Goal: Task Accomplishment & Management: Complete application form

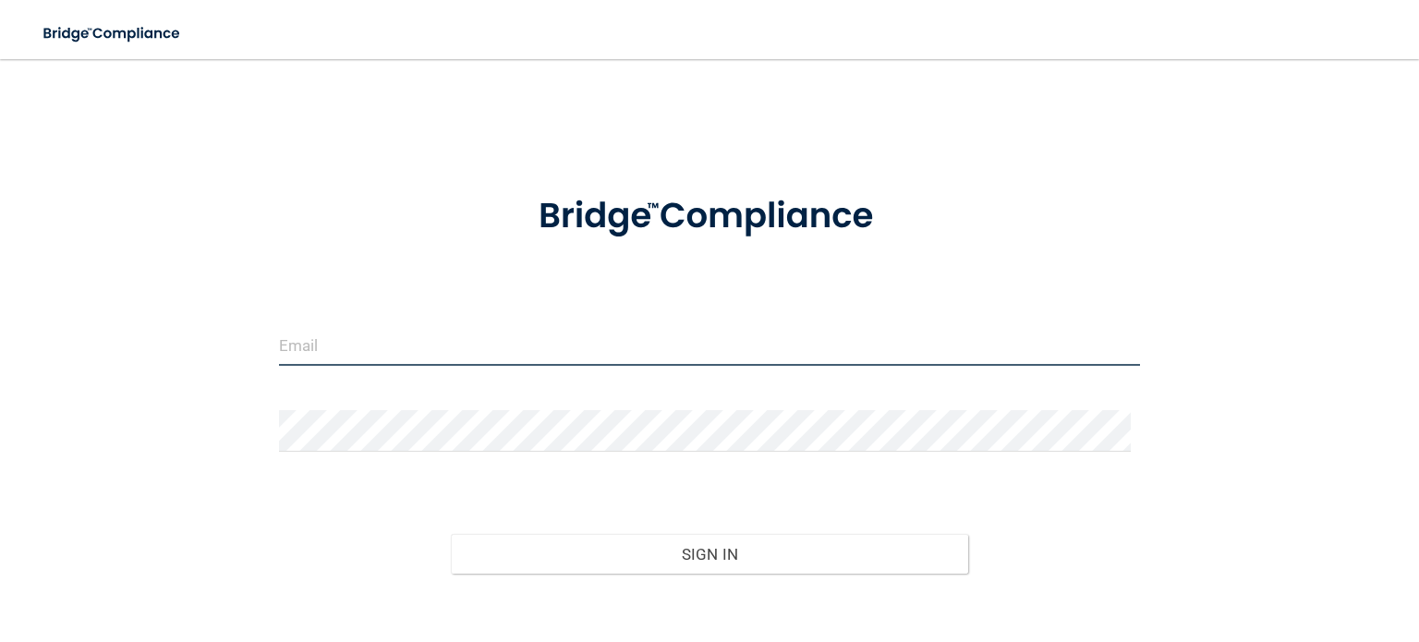
type input "[PERSON_NAME][EMAIL_ADDRESS][DOMAIN_NAME]"
drag, startPoint x: 504, startPoint y: 356, endPoint x: 492, endPoint y: 356, distance: 12.0
click at [504, 356] on input "[PERSON_NAME][EMAIL_ADDRESS][DOMAIN_NAME]" at bounding box center [709, 345] width 861 height 42
drag, startPoint x: 479, startPoint y: 353, endPoint x: 121, endPoint y: 375, distance: 358.3
click at [121, 375] on div "[PERSON_NAME][EMAIL_ADDRESS][DOMAIN_NAME] Invalid email/password. You don't hav…" at bounding box center [709, 372] width 1345 height 589
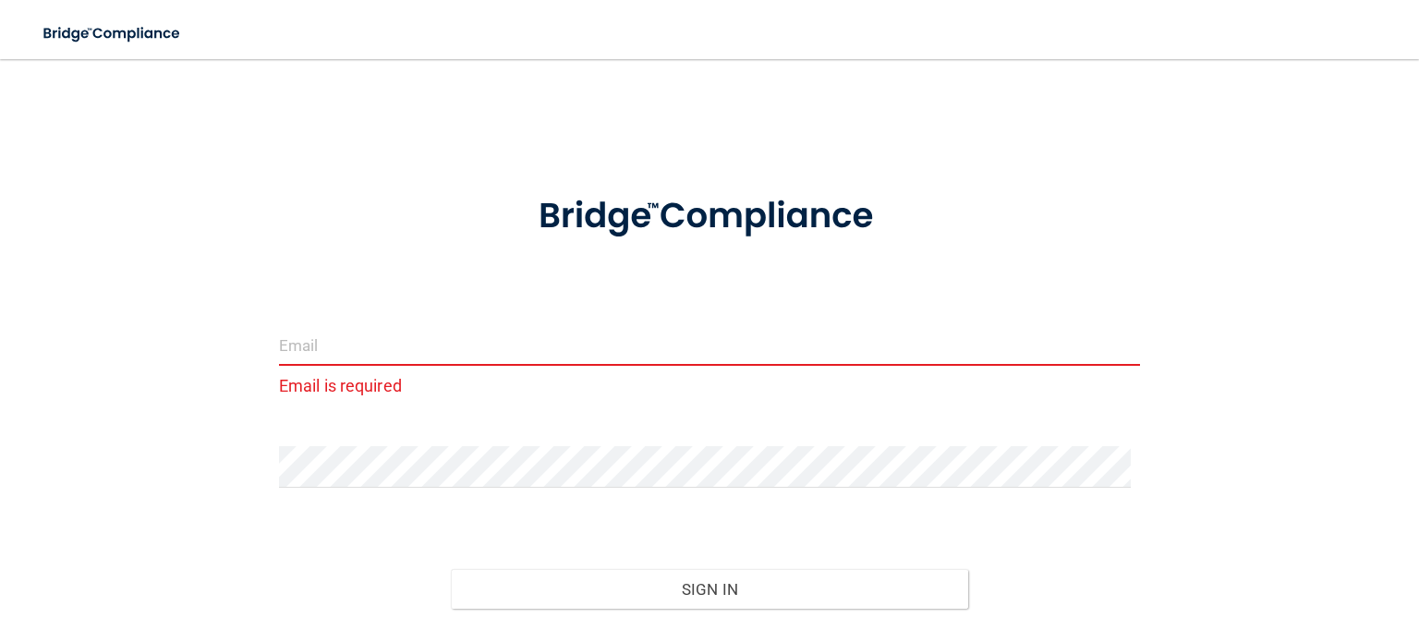
paste input "[EMAIL_ADDRESS][DOMAIN_NAME]"
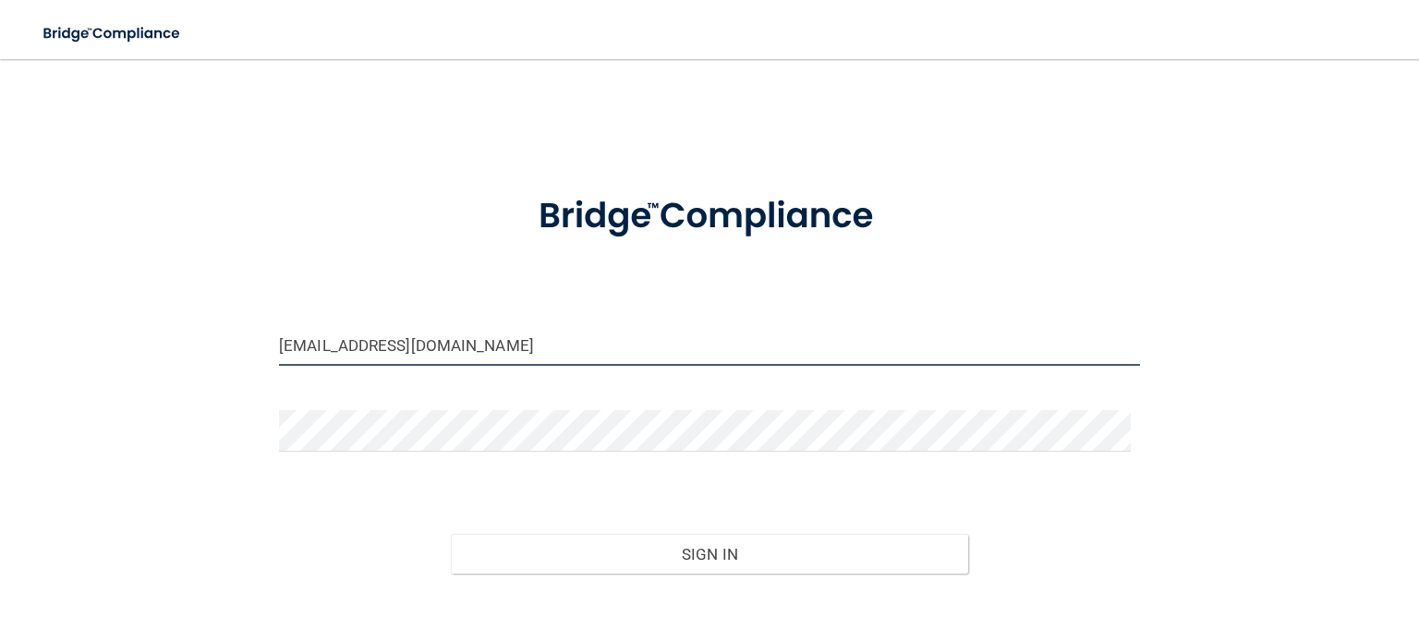
type input "[EMAIL_ADDRESS][DOMAIN_NAME]"
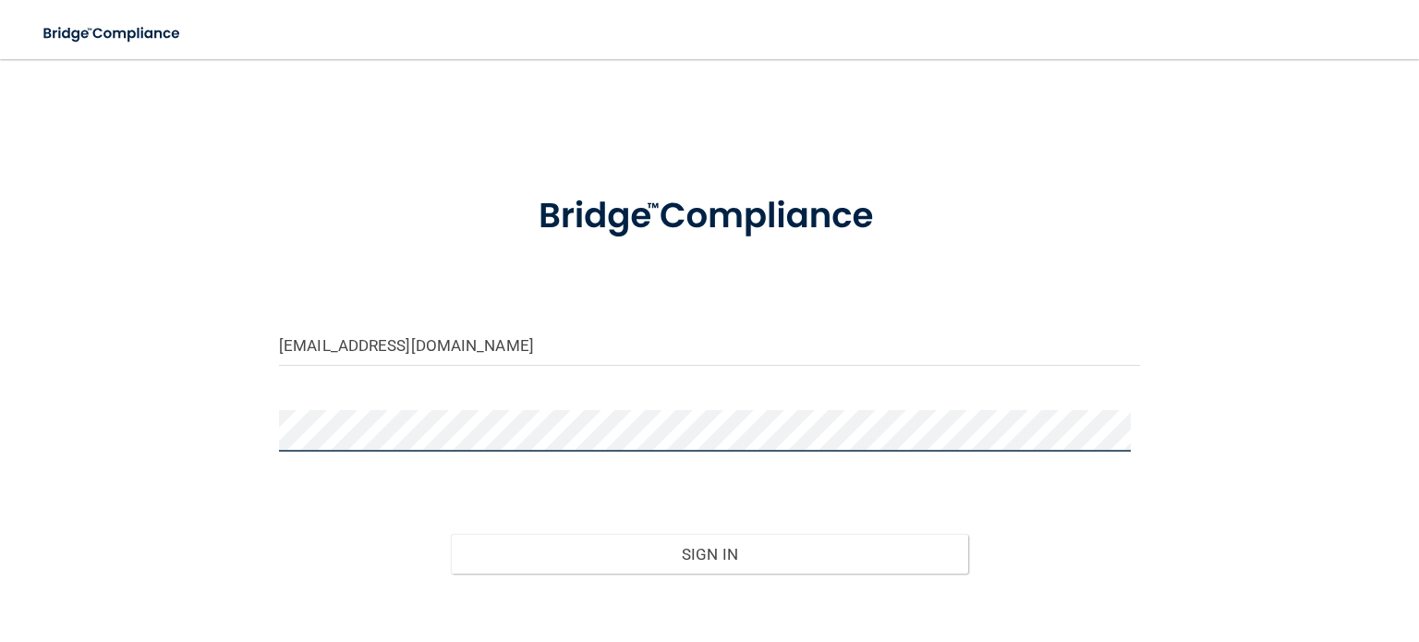
click at [150, 416] on div "[EMAIL_ADDRESS][DOMAIN_NAME] Invalid email/password. You don't have permission …" at bounding box center [709, 372] width 1345 height 589
click at [451, 534] on button "Sign In" at bounding box center [709, 554] width 517 height 41
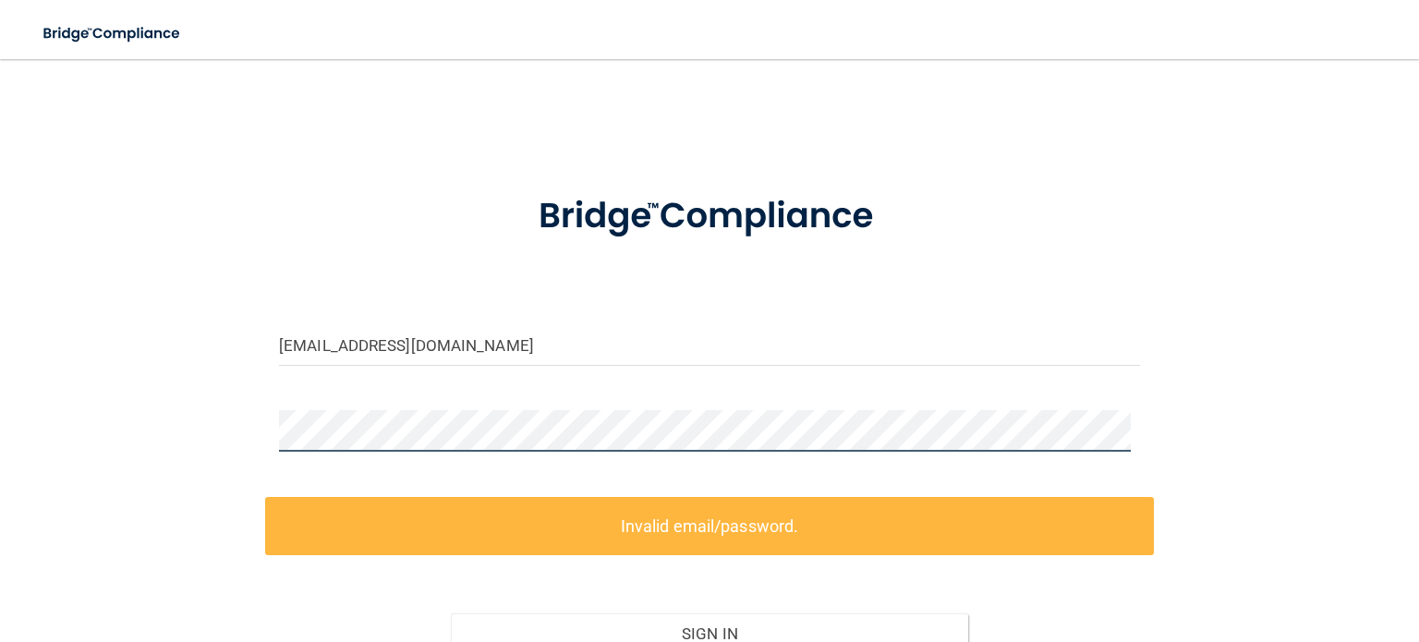
click at [107, 421] on div "[EMAIL_ADDRESS][DOMAIN_NAME] Invalid email/password. You don't have permission …" at bounding box center [709, 412] width 1345 height 668
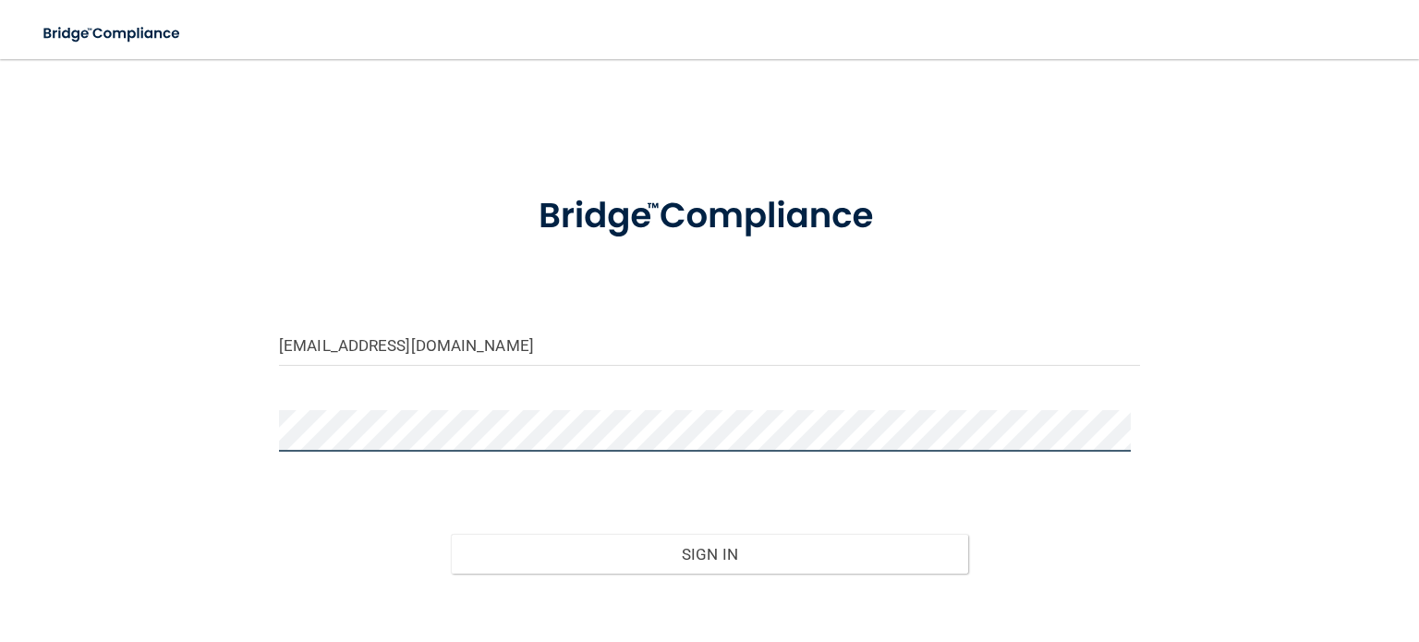
click at [451, 534] on button "Sign In" at bounding box center [709, 554] width 517 height 41
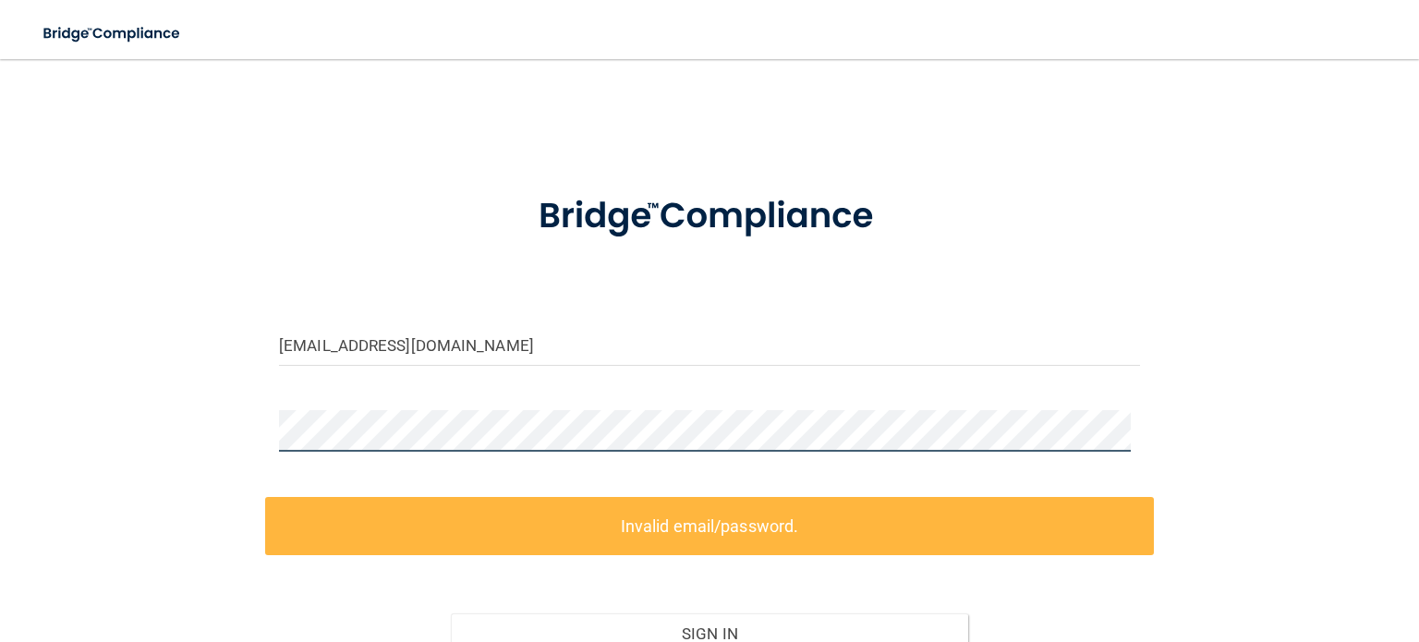
click at [159, 433] on div "[EMAIL_ADDRESS][DOMAIN_NAME] Invalid email/password. You don't have permission …" at bounding box center [709, 412] width 1345 height 668
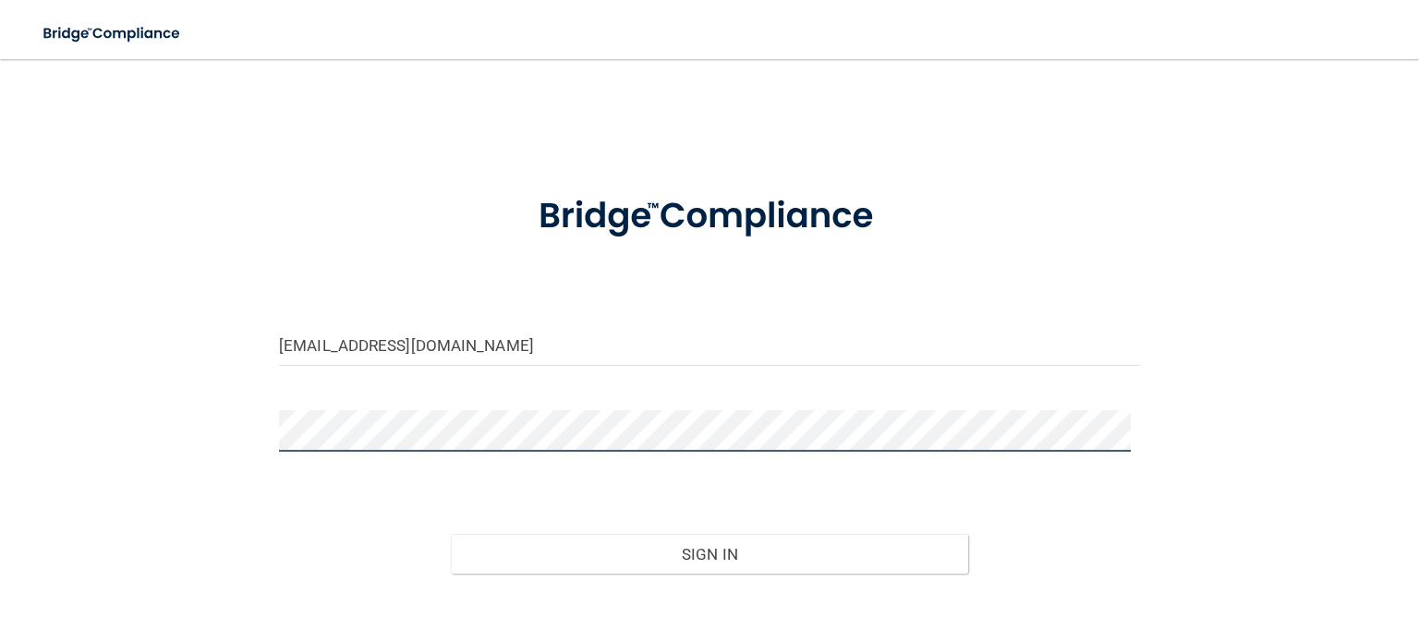
click at [451, 534] on button "Sign In" at bounding box center [709, 554] width 517 height 41
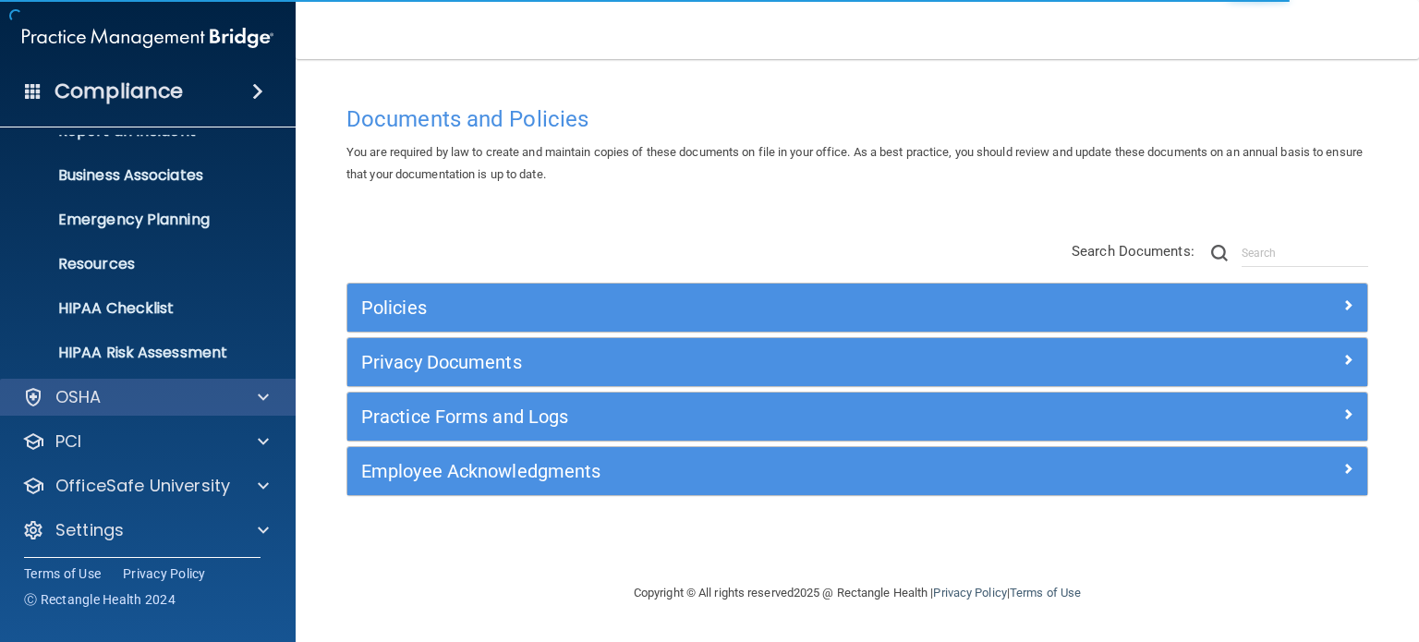
scroll to position [124, 0]
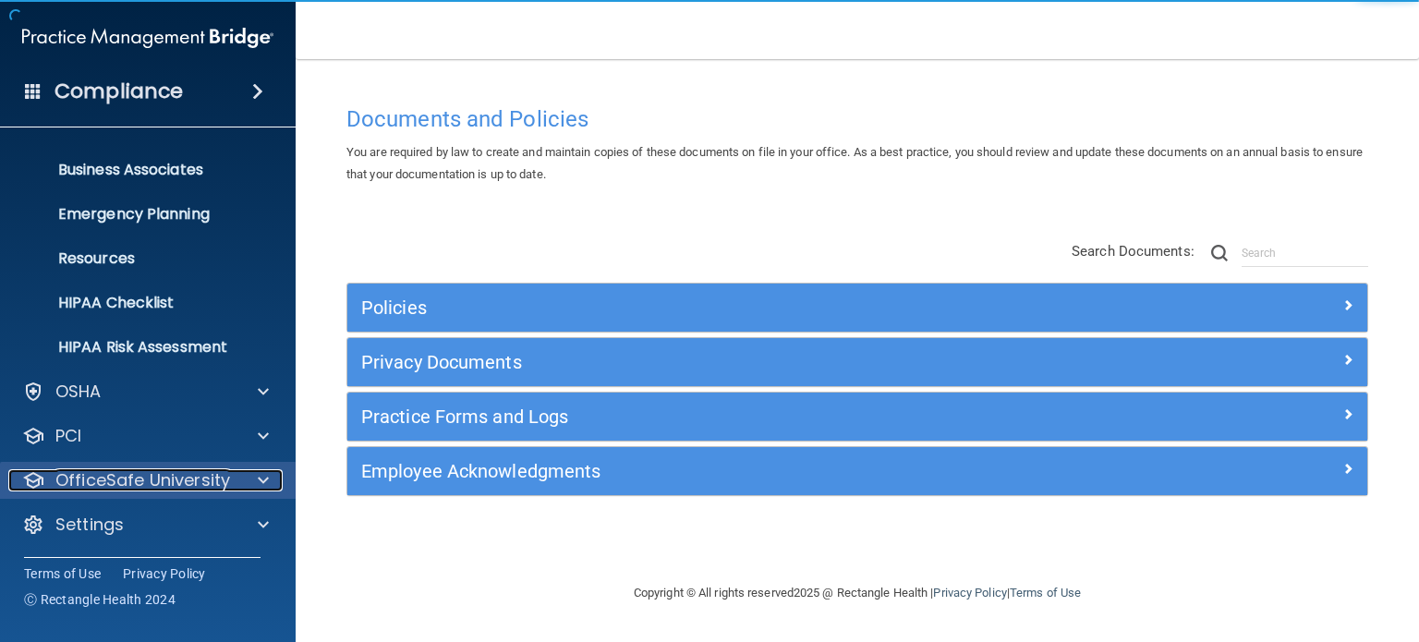
click at [265, 473] on span at bounding box center [263, 480] width 11 height 22
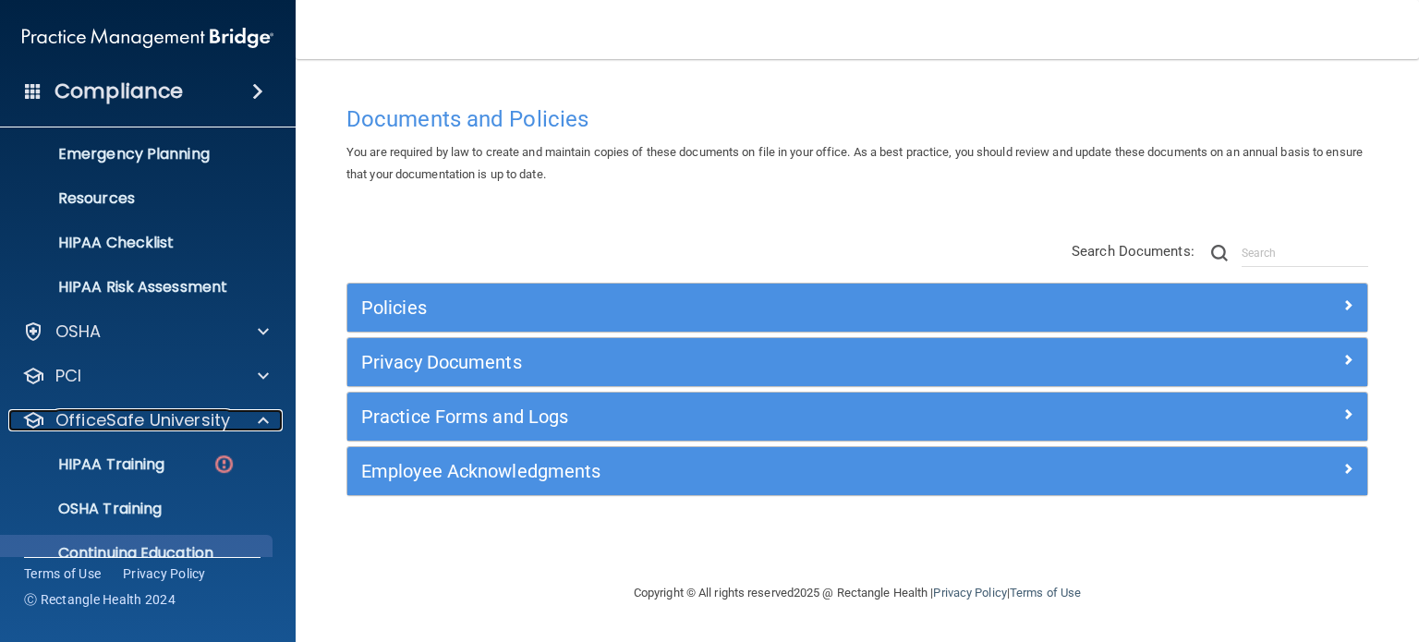
scroll to position [257, 0]
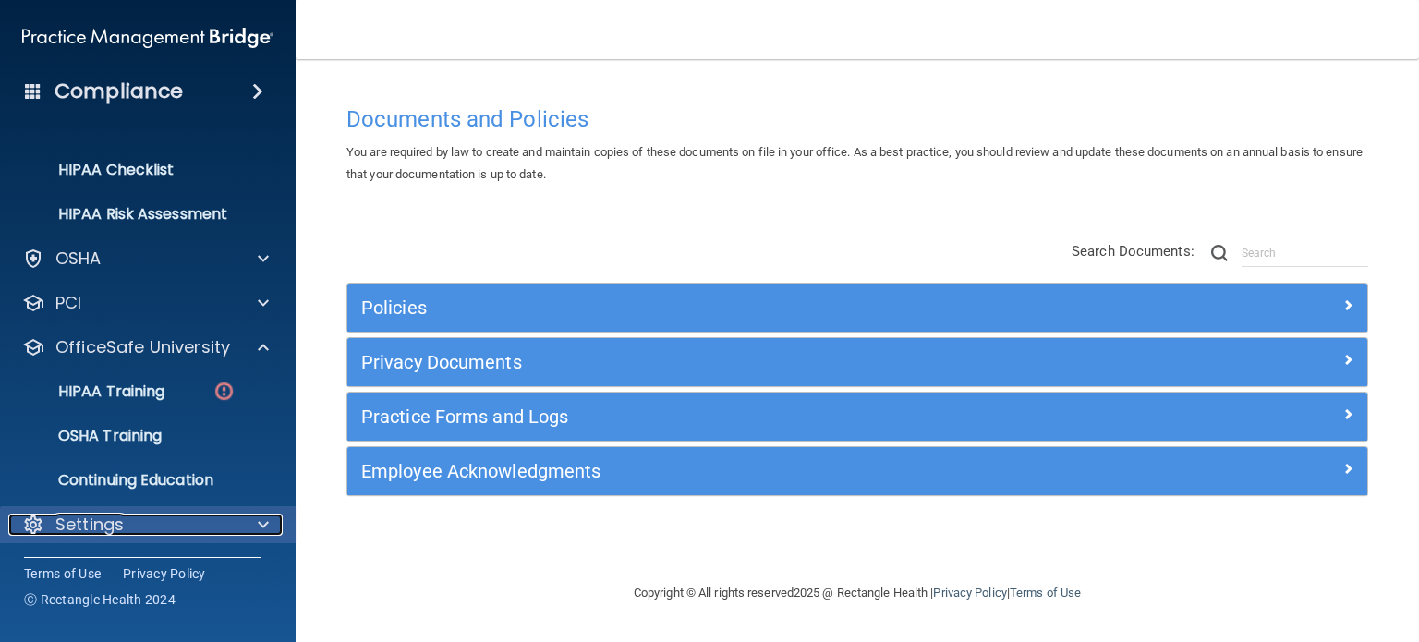
click at [256, 520] on div at bounding box center [260, 525] width 46 height 22
click at [266, 523] on span at bounding box center [263, 525] width 11 height 22
click at [140, 518] on div "Settings" at bounding box center [122, 525] width 229 height 22
click at [258, 528] on span at bounding box center [263, 525] width 11 height 22
click at [51, 524] on div "Settings" at bounding box center [122, 525] width 229 height 22
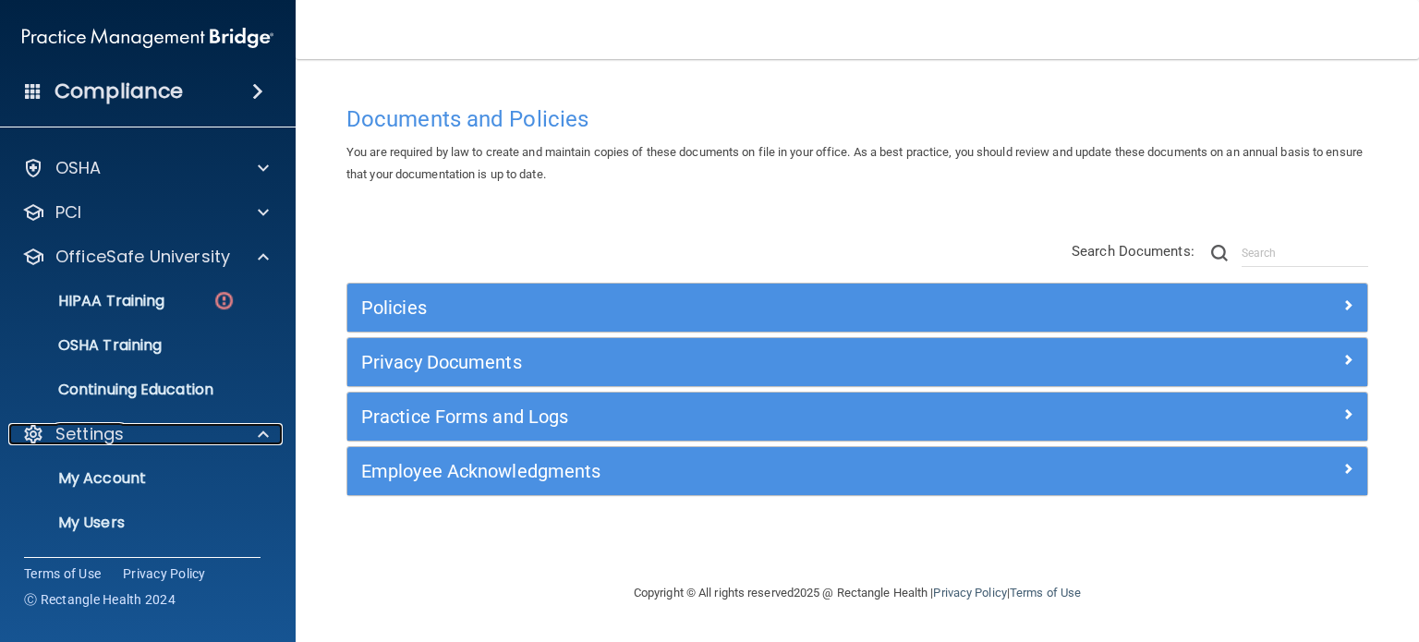
scroll to position [434, 0]
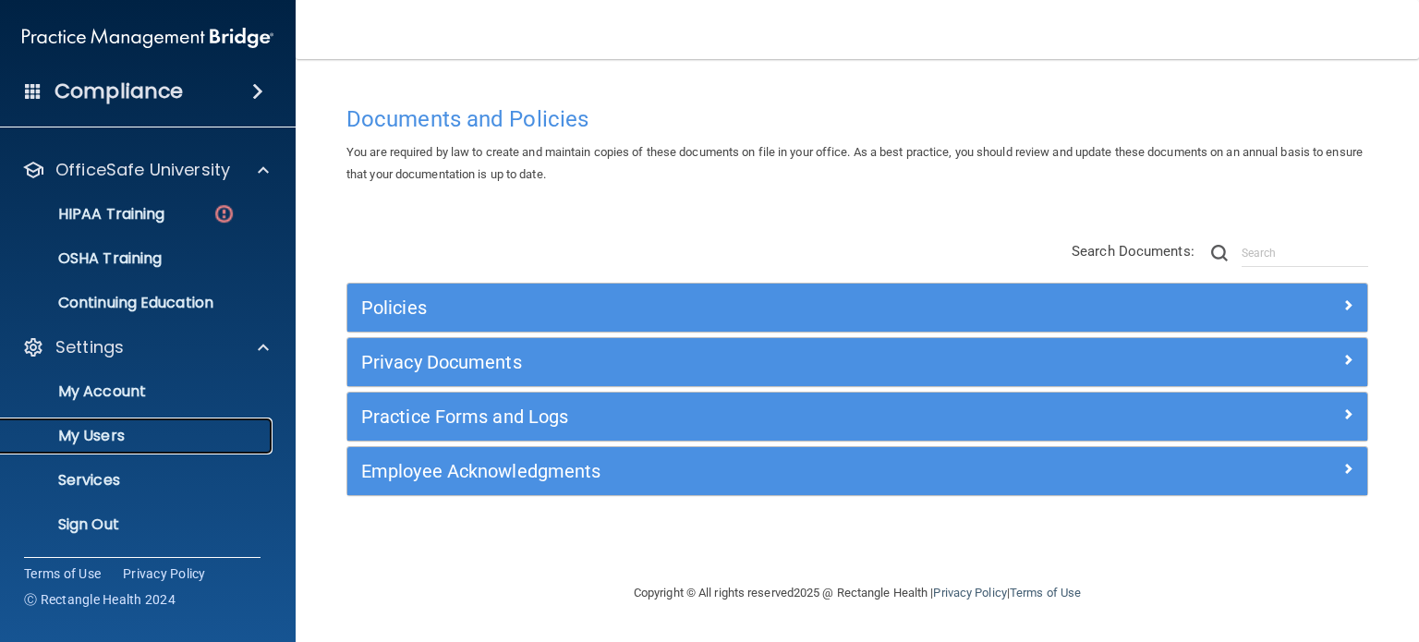
click at [114, 432] on p "My Users" at bounding box center [138, 436] width 252 height 18
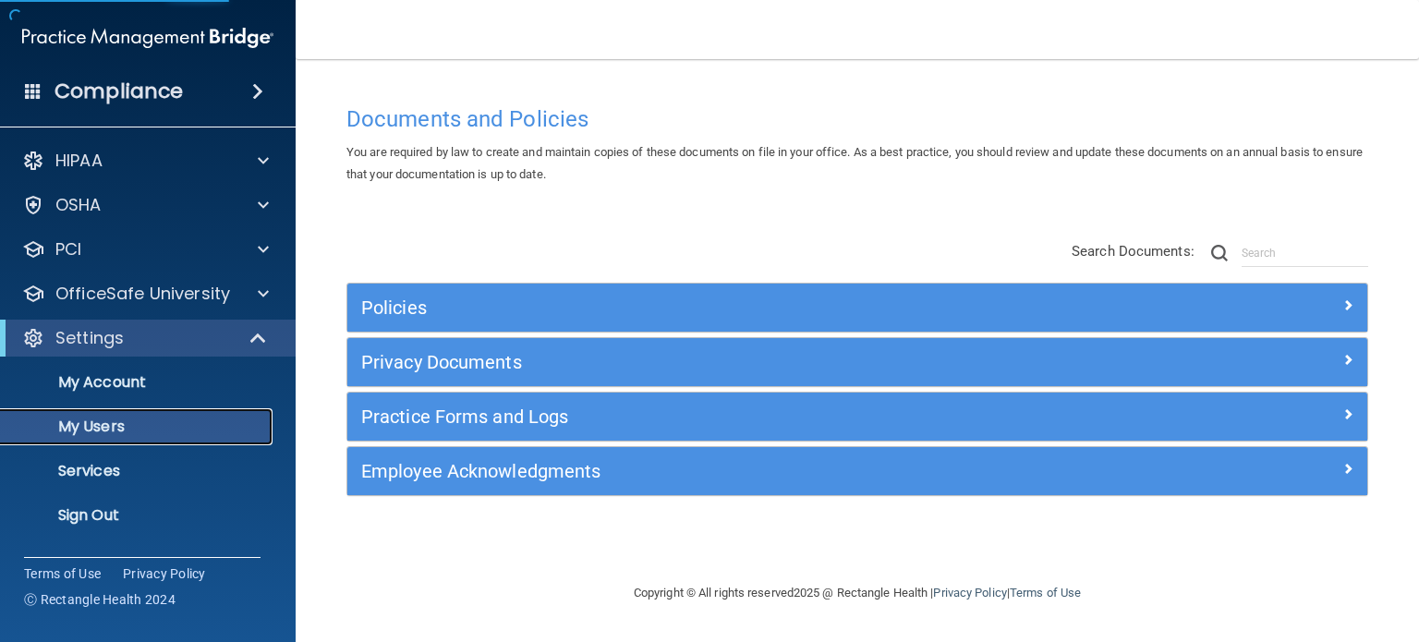
select select "20"
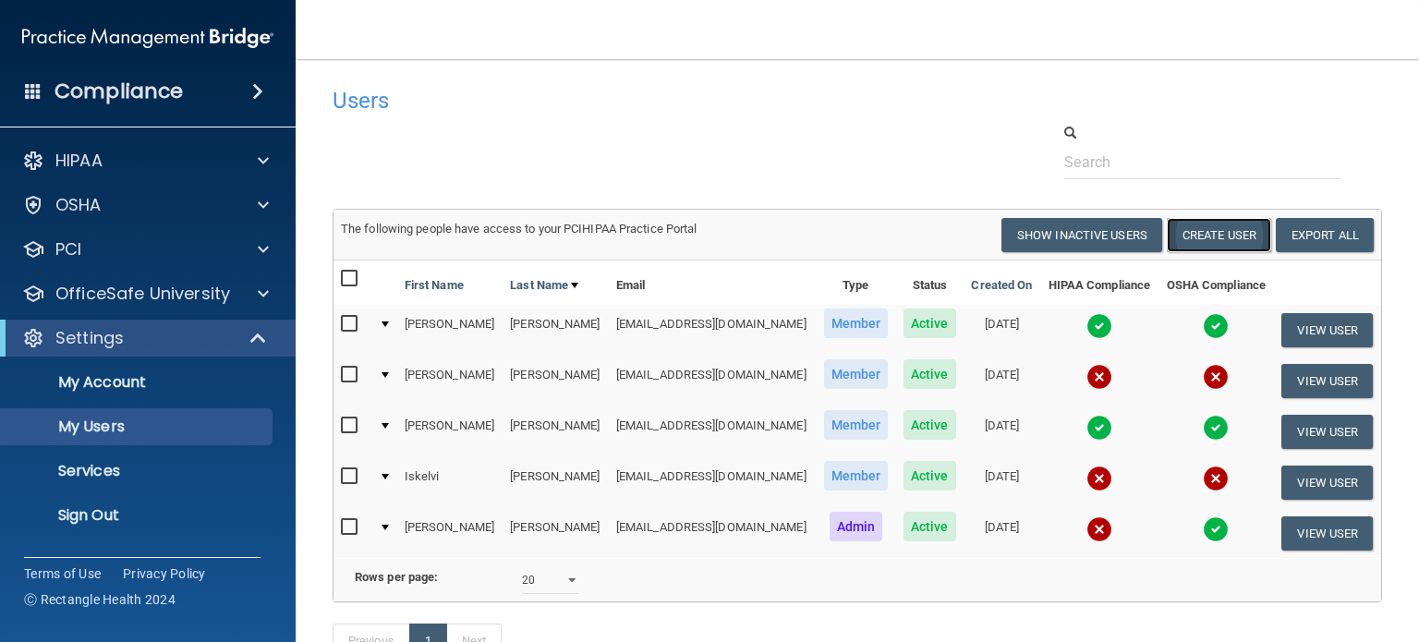
click at [1212, 233] on button "Create User" at bounding box center [1219, 235] width 104 height 34
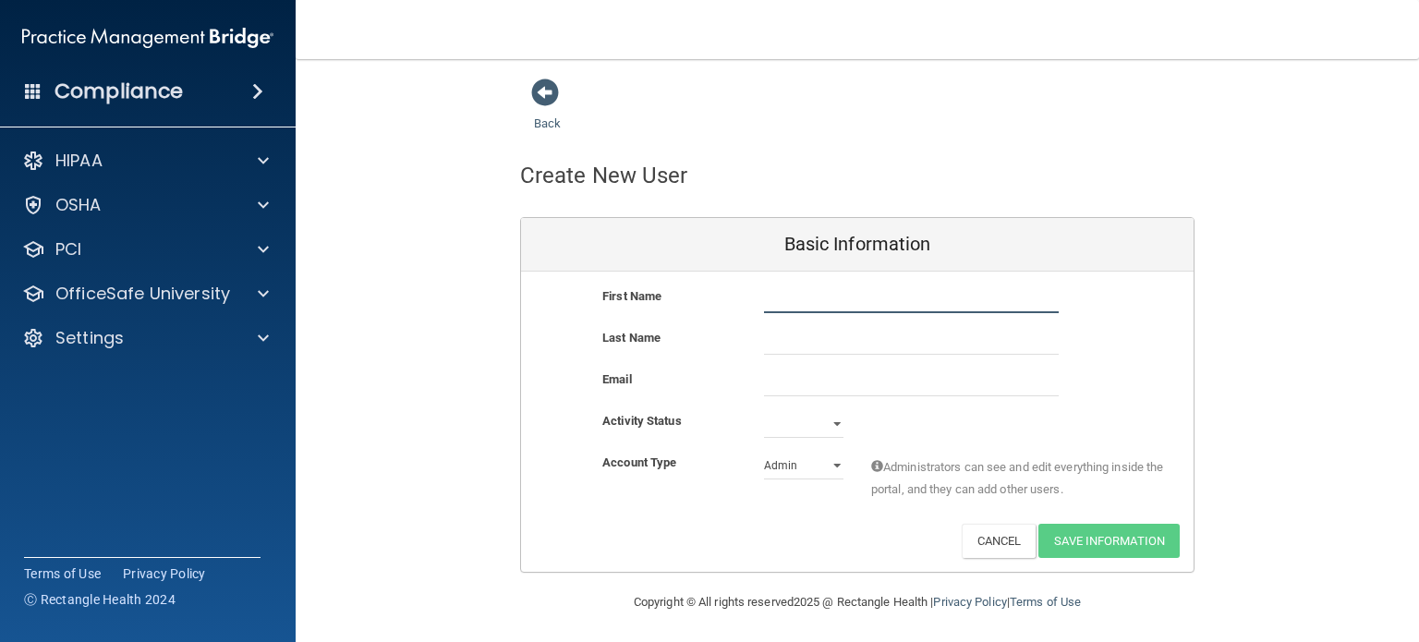
click at [796, 298] on input "text" at bounding box center [911, 300] width 295 height 28
type input "[PERSON_NAME]"
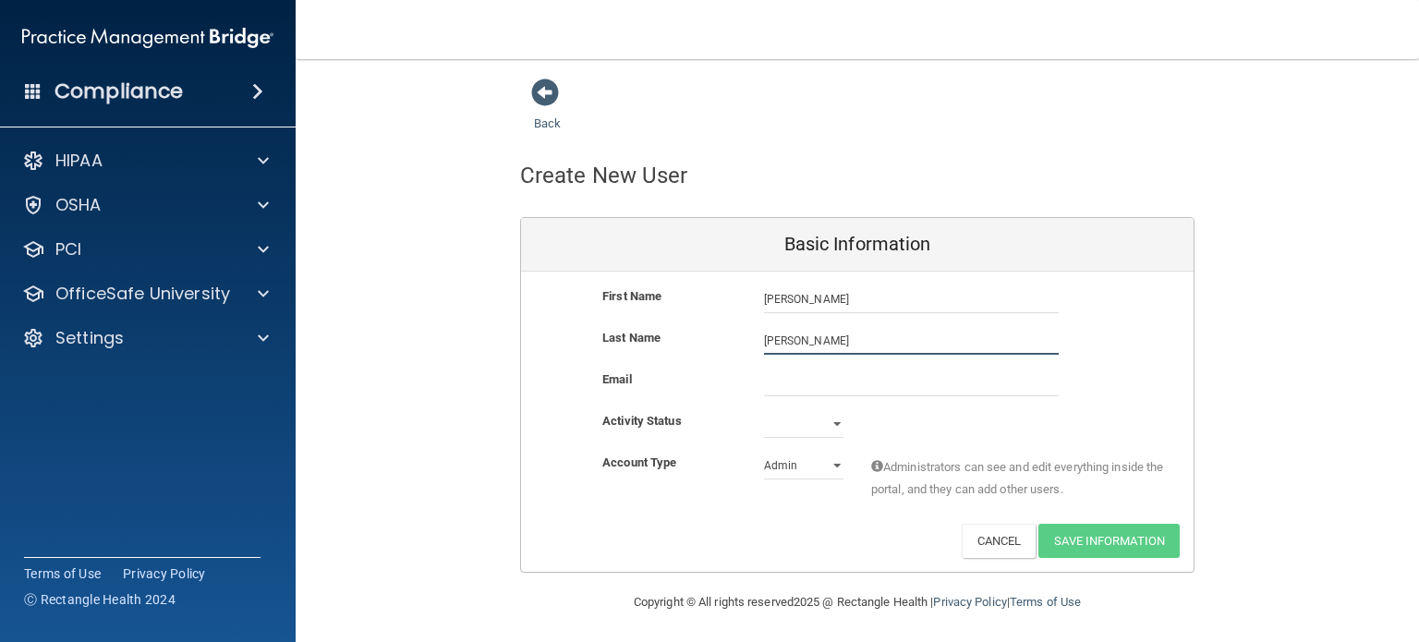
type input "[PERSON_NAME]"
paste input "[DOMAIN_NAME][EMAIL_ADDRESS][DOMAIN_NAME]"
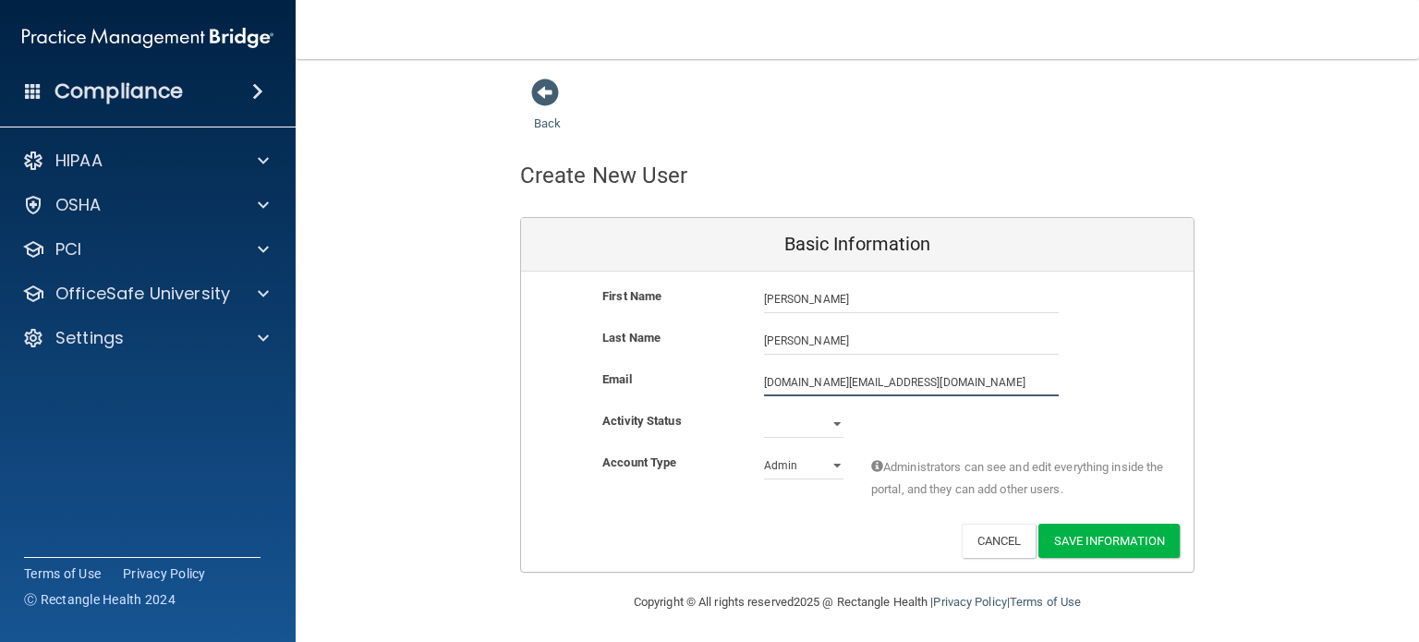
type input "[DOMAIN_NAME][EMAIL_ADDRESS][DOMAIN_NAME]"
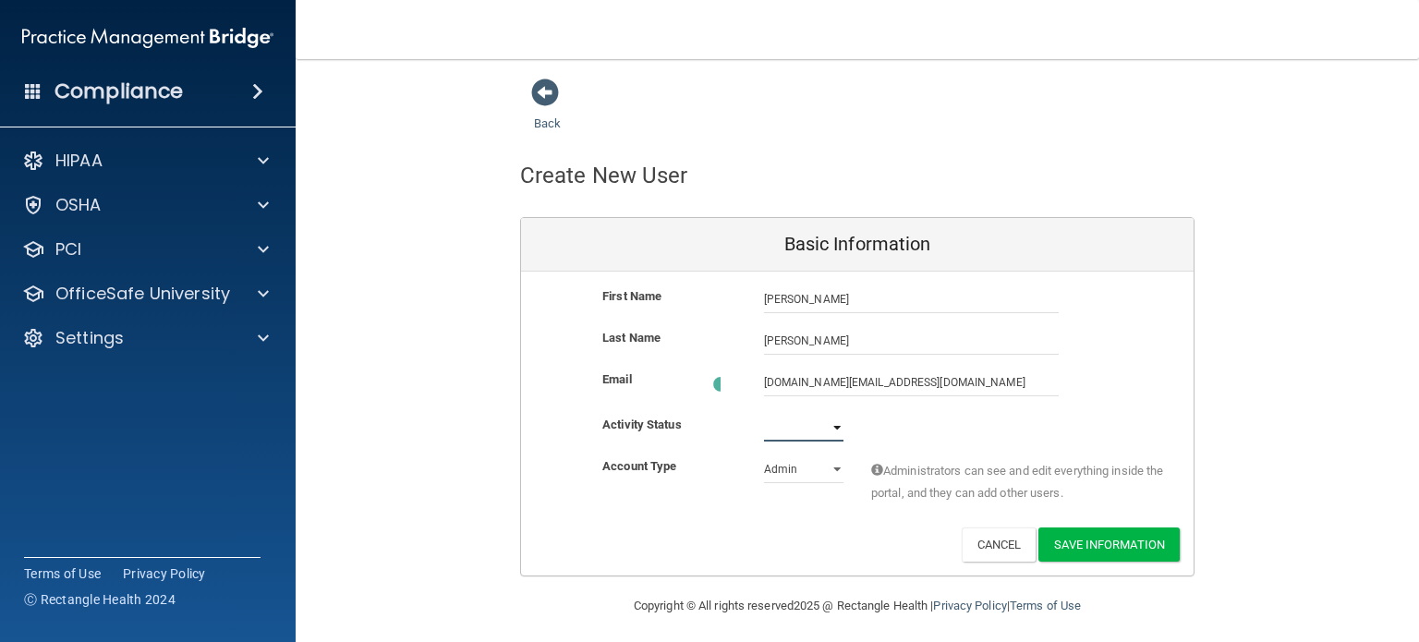
drag, startPoint x: 809, startPoint y: 430, endPoint x: 802, endPoint y: 420, distance: 11.8
click at [809, 430] on select "Active Inactive" at bounding box center [803, 428] width 79 height 28
select select "active"
click at [764, 410] on select "Active Inactive" at bounding box center [803, 424] width 79 height 28
click at [799, 468] on select "Admin Member" at bounding box center [803, 466] width 79 height 28
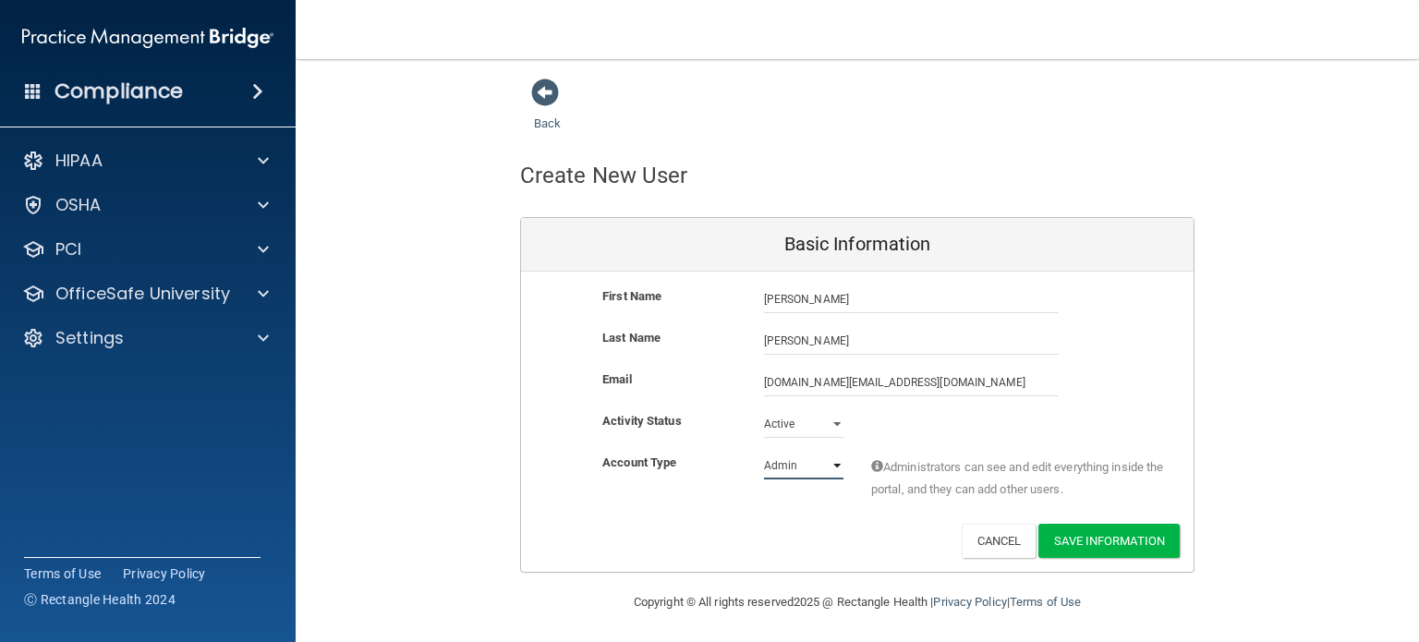
select select "practice_member"
click at [764, 452] on select "Admin Member" at bounding box center [803, 466] width 79 height 28
click at [1101, 536] on button "Save Information" at bounding box center [1109, 541] width 141 height 34
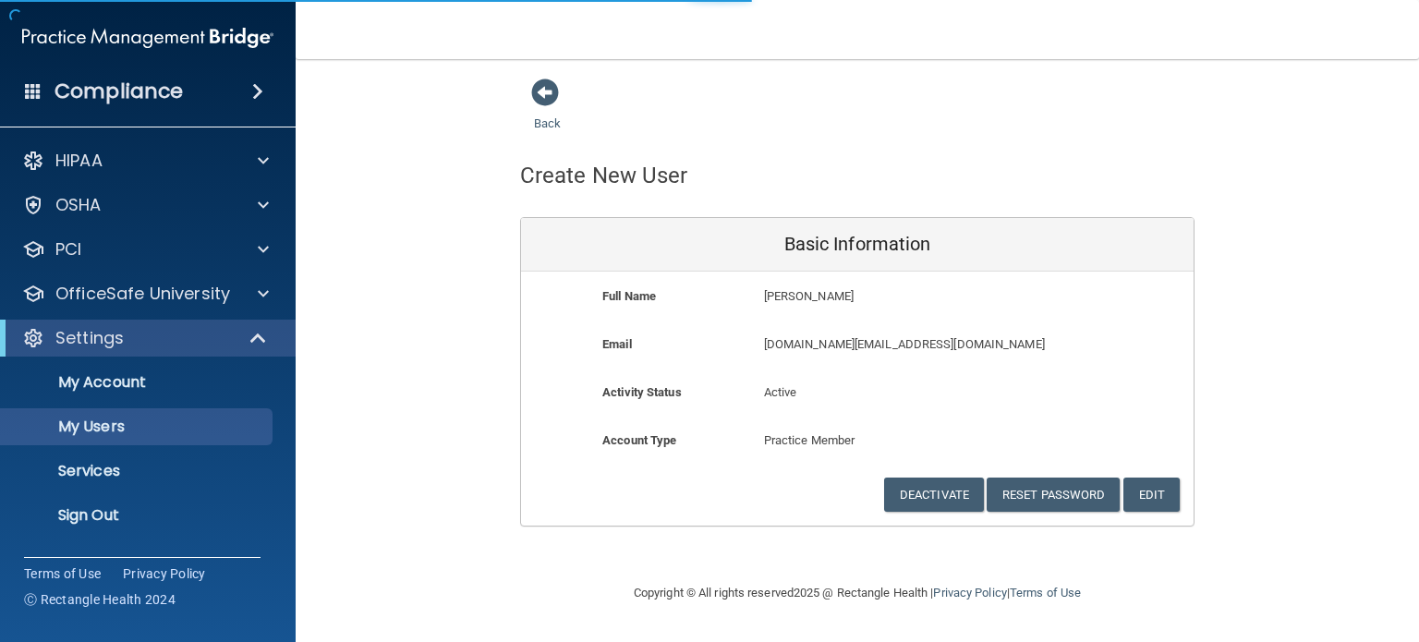
select select "20"
